Goal: Task Accomplishment & Management: Use online tool/utility

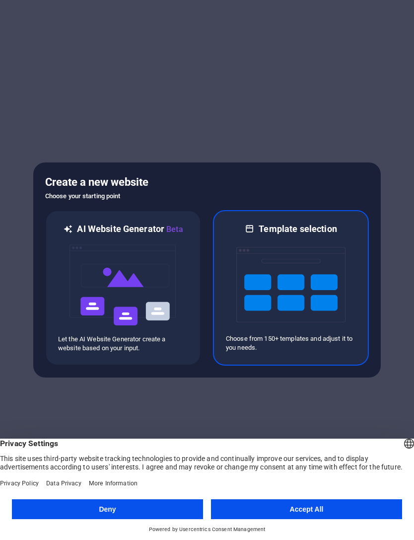
click at [335, 312] on img at bounding box center [290, 284] width 109 height 99
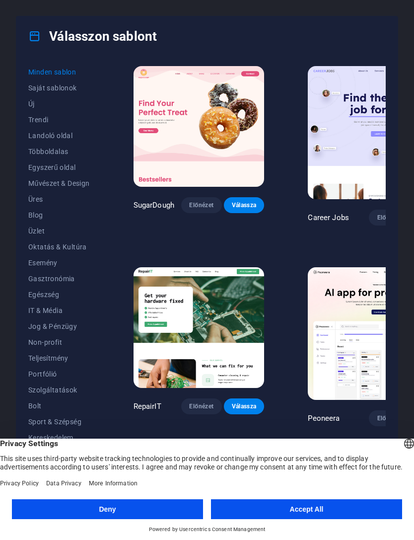
click at [37, 195] on span "Üres" at bounding box center [59, 199] width 62 height 8
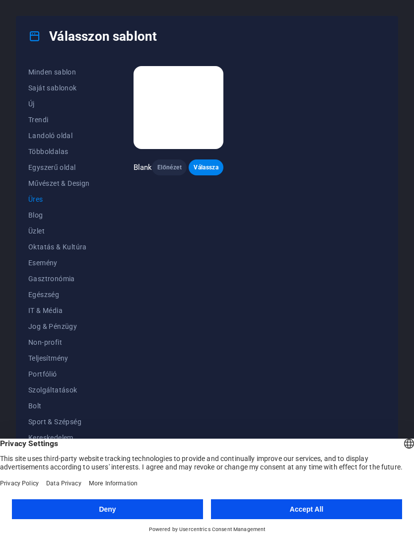
click at [37, 348] on button "Non-profit" at bounding box center [59, 342] width 62 height 16
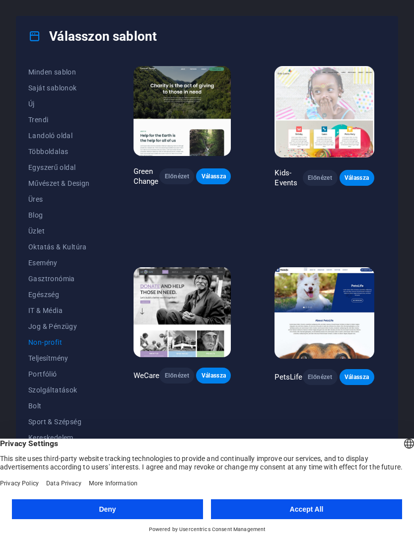
click at [41, 137] on span "Landoló oldal" at bounding box center [59, 136] width 62 height 8
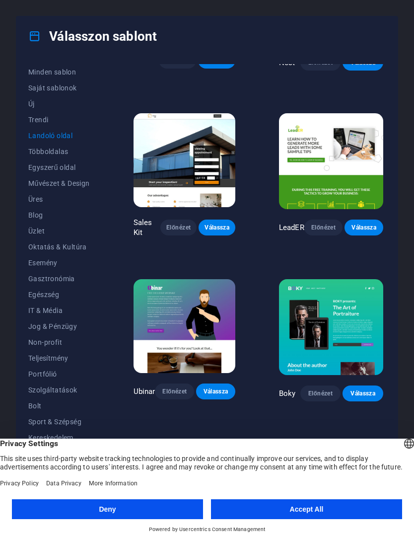
scroll to position [971, 0]
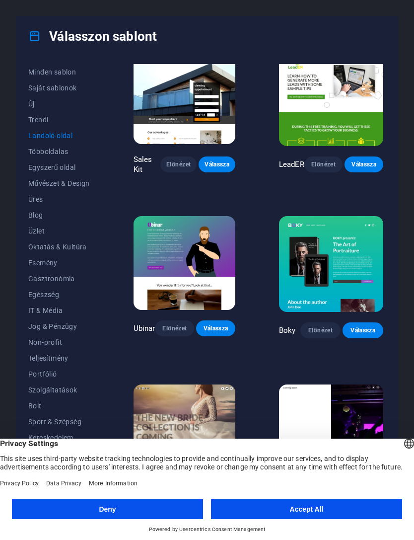
click at [36, 102] on span "Új" at bounding box center [59, 104] width 62 height 8
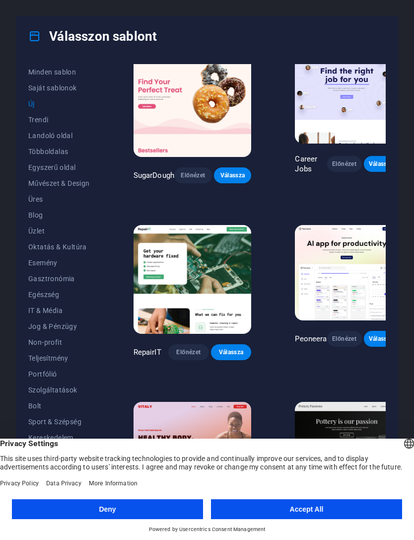
scroll to position [19, 0]
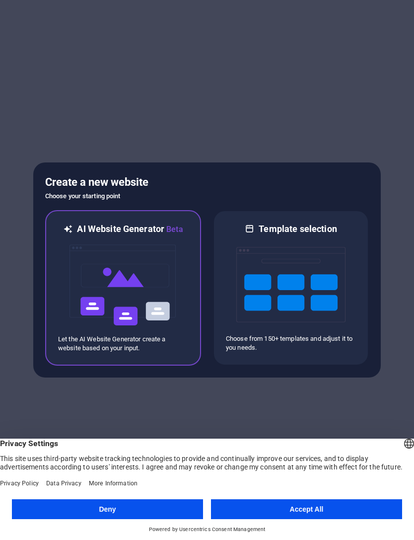
click at [114, 282] on img at bounding box center [123, 284] width 109 height 99
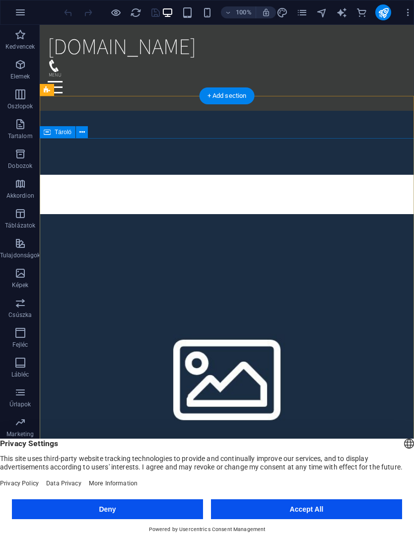
scroll to position [514, 0]
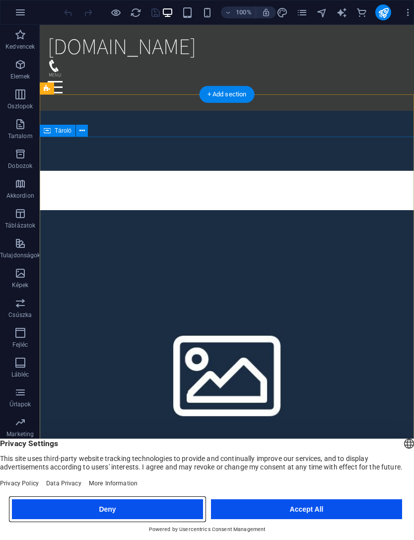
click at [118, 513] on button "Deny" at bounding box center [107, 509] width 191 height 20
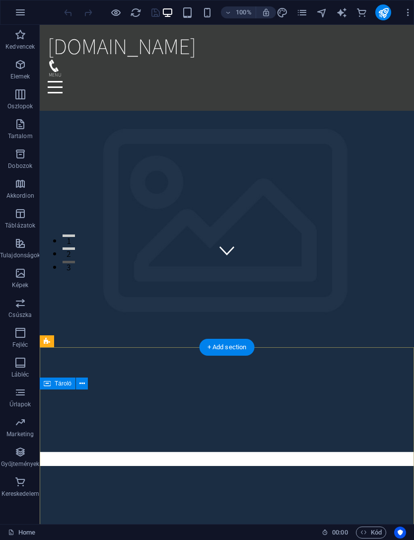
scroll to position [0, 0]
